Goal: Transaction & Acquisition: Subscribe to service/newsletter

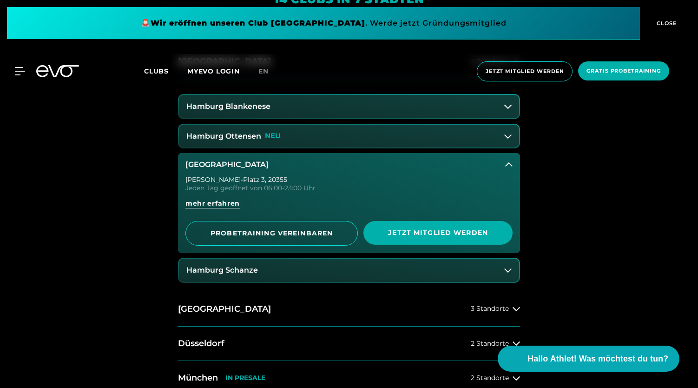
scroll to position [475, 0]
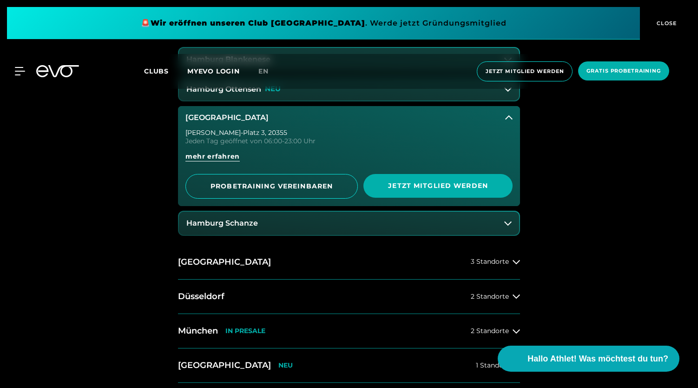
click at [516, 113] on button "[GEOGRAPHIC_DATA]" at bounding box center [349, 117] width 342 height 23
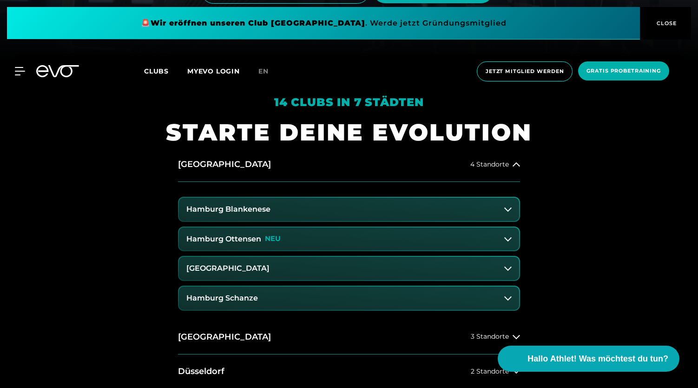
scroll to position [325, 0]
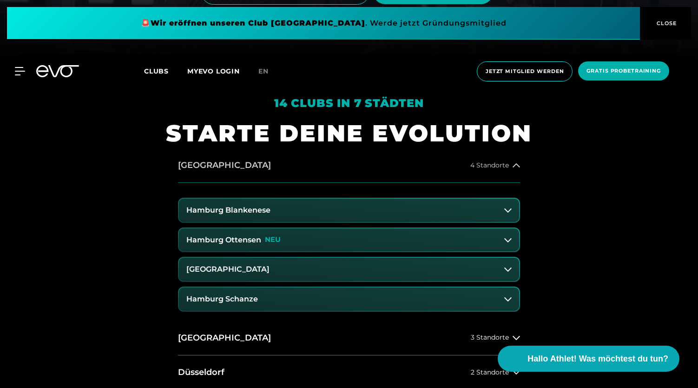
click at [487, 176] on button "Hamburg 4 Standorte" at bounding box center [349, 165] width 342 height 34
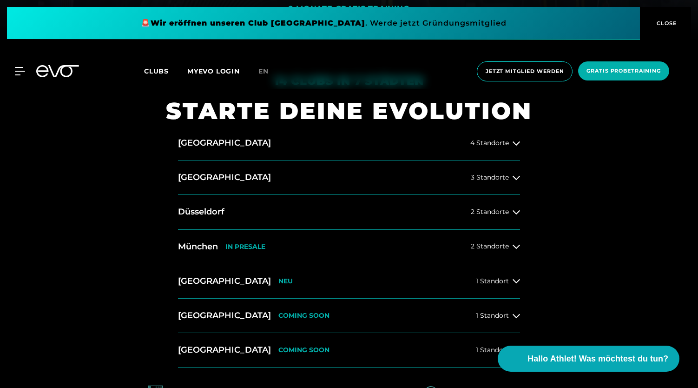
scroll to position [345, 0]
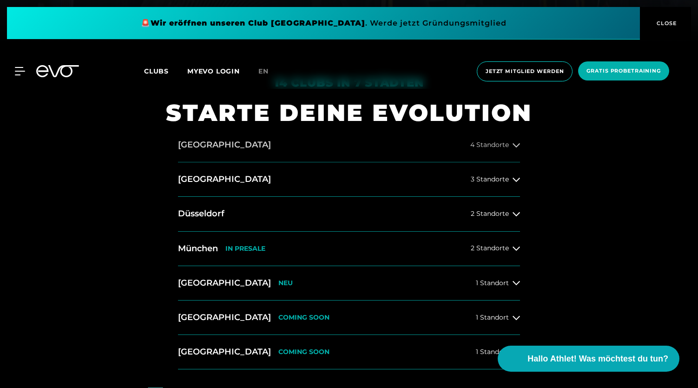
click at [493, 143] on span "4 Standorte" at bounding box center [490, 144] width 39 height 7
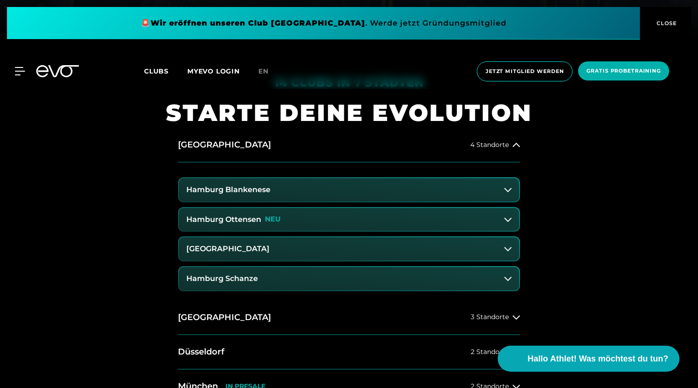
click at [229, 192] on h3 "Hamburg Blankenese" at bounding box center [228, 190] width 84 height 8
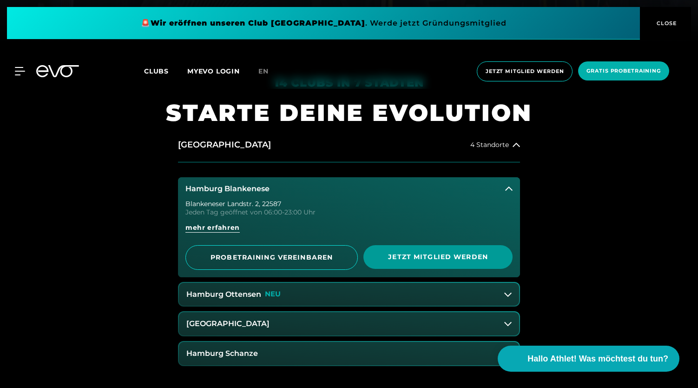
click at [441, 252] on span "Jetzt Mitglied werden" at bounding box center [438, 257] width 105 height 10
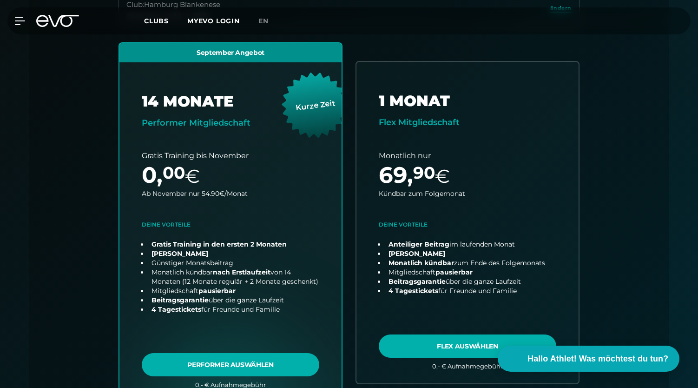
scroll to position [294, 0]
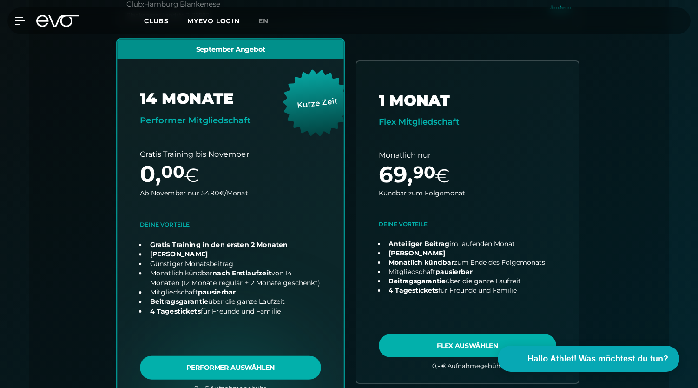
click at [240, 362] on link "choose plan" at bounding box center [230, 222] width 227 height 366
